Goal: Navigation & Orientation: Find specific page/section

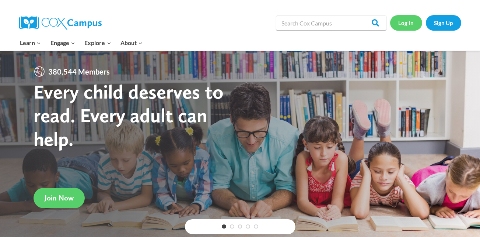
click at [408, 28] on link "Log In" at bounding box center [406, 22] width 32 height 15
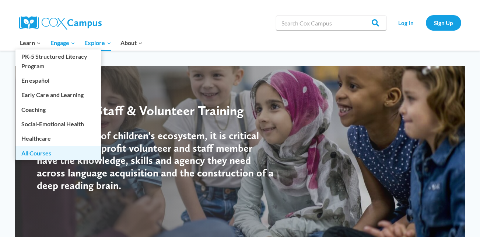
click at [54, 153] on link "All Courses" at bounding box center [58, 153] width 86 height 14
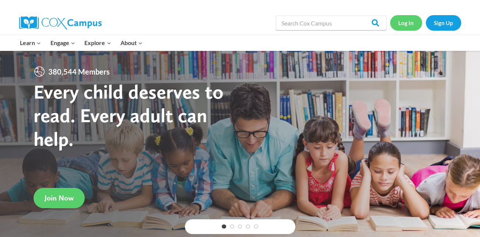
click at [400, 21] on link "Log In" at bounding box center [406, 22] width 32 height 15
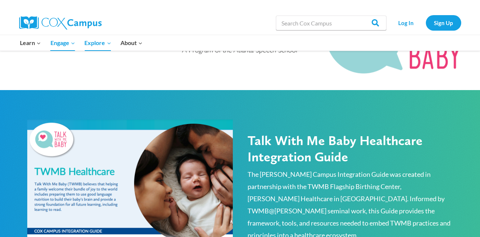
scroll to position [339, 0]
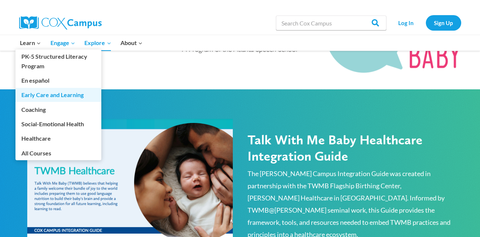
click at [56, 99] on link "Early Care and Learning" at bounding box center [58, 95] width 86 height 14
